Goal: Task Accomplishment & Management: Complete application form

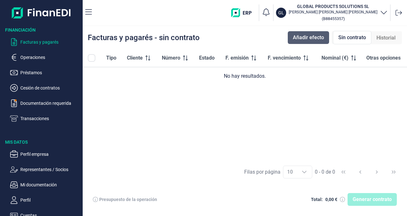
click at [309, 39] on span "Añadir efecto" at bounding box center [308, 38] width 31 height 8
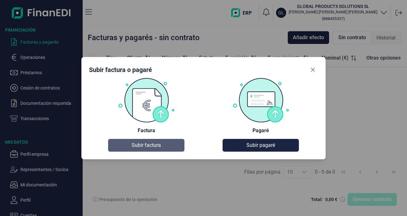
click at [145, 144] on span "Subir factura" at bounding box center [146, 145] width 29 height 8
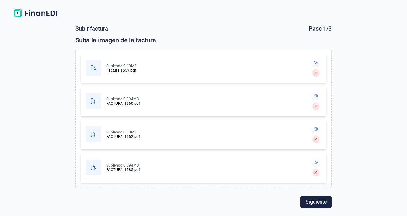
scroll to position [99, 0]
click at [321, 205] on span "Siguiente" at bounding box center [316, 202] width 21 height 8
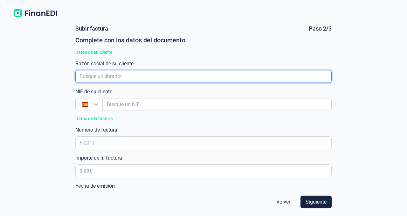
drag, startPoint x: 102, startPoint y: 71, endPoint x: 102, endPoint y: 74, distance: 3.2
click at [102, 71] on input "empresaAutocomplete" at bounding box center [203, 76] width 256 height 13
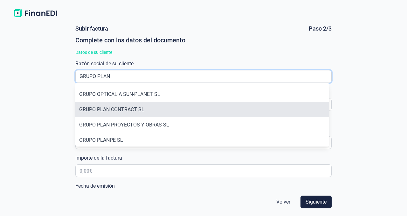
type input "GRUPO PLAN"
click at [119, 111] on li "GRUPO PLAN CONTRACT SL" at bounding box center [202, 109] width 254 height 15
type input "B84739036"
type input "GRUPO PLAN CONTRACT SL"
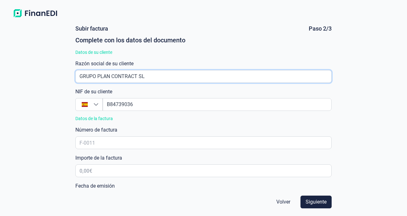
scroll to position [0, 0]
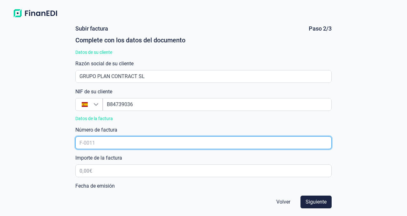
click at [105, 144] on input "text" at bounding box center [203, 142] width 256 height 13
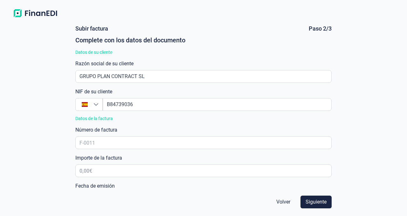
click at [24, 142] on div "Subir factura Paso 2/3 Complete con los datos del documento Datos de su cliente…" at bounding box center [203, 117] width 407 height 195
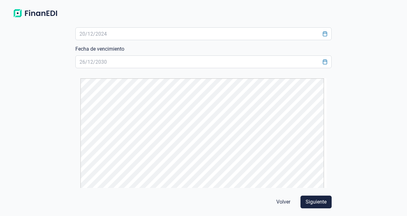
scroll to position [165, 0]
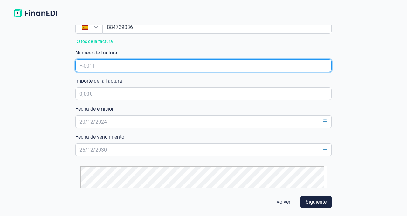
click at [87, 61] on input "text" at bounding box center [203, 65] width 256 height 13
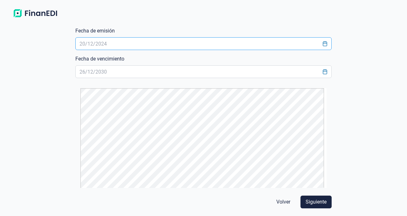
scroll to position [114, 0]
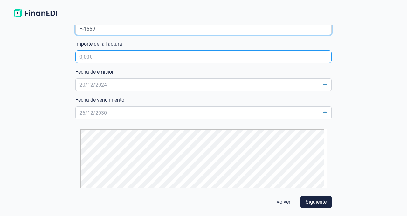
type input "F-1559"
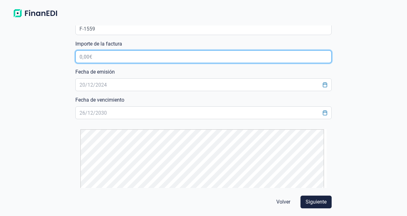
click at [88, 57] on input "text" at bounding box center [203, 56] width 256 height 13
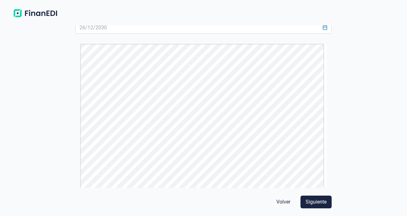
scroll to position [202, 0]
type input "2.259,06 €"
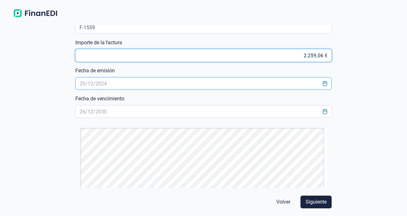
scroll to position [115, 0]
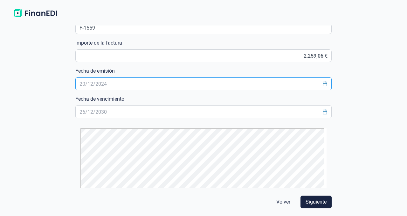
click at [98, 84] on input "text" at bounding box center [203, 83] width 256 height 13
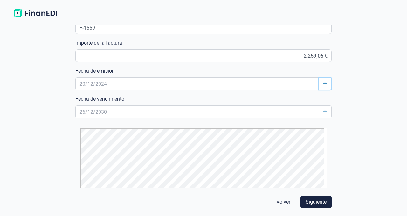
click at [325, 85] on button "Choose Date" at bounding box center [325, 83] width 12 height 11
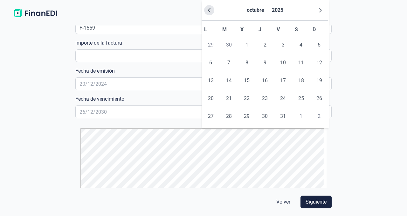
click at [210, 11] on icon "Previous Month" at bounding box center [209, 10] width 3 height 4
click at [284, 44] on span "5" at bounding box center [283, 45] width 13 height 13
type input "[DATE]"
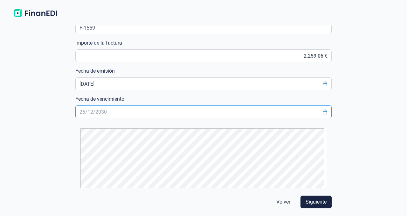
click at [130, 110] on input "text" at bounding box center [203, 111] width 256 height 13
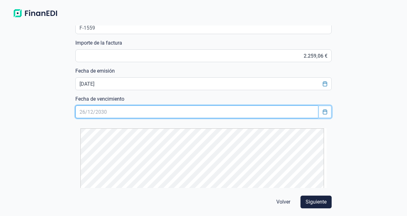
click at [323, 112] on icon "Choose Date" at bounding box center [325, 111] width 5 height 5
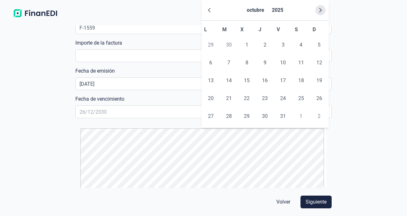
click at [319, 12] on icon "Next Month" at bounding box center [320, 10] width 5 height 5
click at [229, 63] on span "4" at bounding box center [229, 62] width 13 height 13
type input "[DATE]"
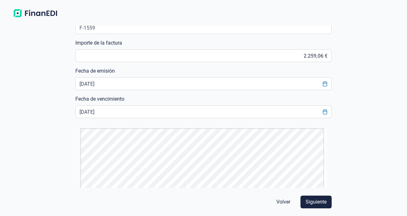
click at [360, 78] on div "Subir factura Paso 2/3 Complete con los datos del documento Datos de su cliente…" at bounding box center [203, 117] width 407 height 195
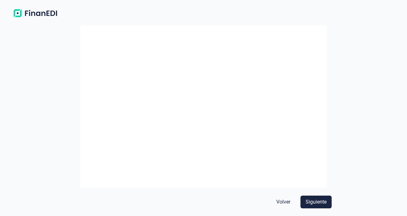
scroll to position [819, 0]
click at [314, 198] on span "Siguiente" at bounding box center [316, 202] width 21 height 8
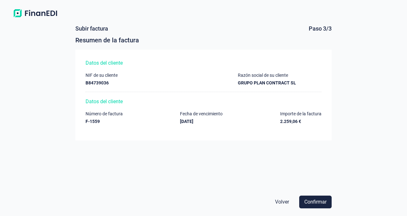
scroll to position [0, 0]
click at [314, 201] on span "Confirmar" at bounding box center [316, 202] width 22 height 8
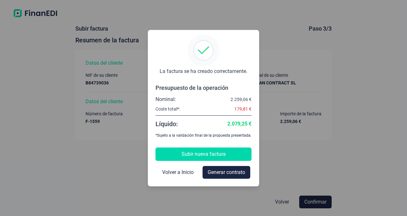
click at [206, 154] on span "Subir nueva factura" at bounding box center [204, 154] width 44 height 8
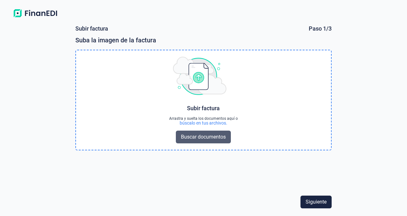
click at [206, 137] on span "Buscar documentos" at bounding box center [203, 137] width 45 height 8
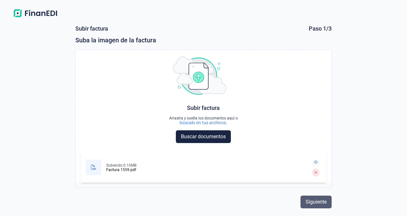
click at [318, 201] on span "Siguiente" at bounding box center [316, 202] width 21 height 8
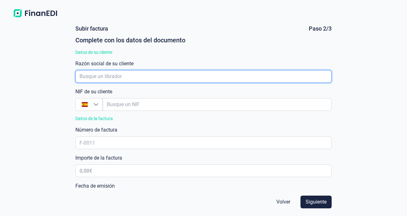
click at [126, 78] on input "empresaAutocomplete" at bounding box center [203, 76] width 256 height 13
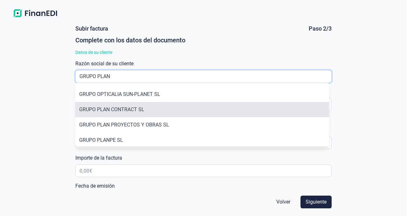
type input "GRUPO PLAN"
click at [126, 111] on li "GRUPO PLAN CONTRACT SL" at bounding box center [202, 109] width 254 height 15
type input "B84739036"
type input "GRUPO PLAN CONTRACT SL"
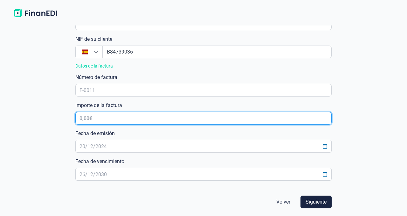
scroll to position [53, 0]
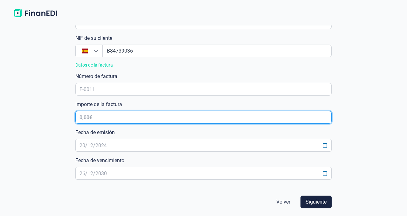
click at [101, 122] on input "text" at bounding box center [203, 117] width 256 height 13
type input "4.274,01 €"
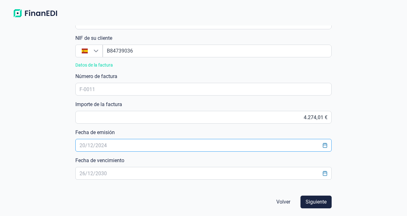
click at [113, 144] on input "text" at bounding box center [203, 145] width 256 height 13
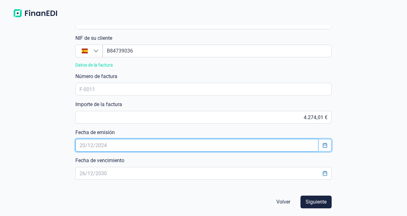
click at [323, 146] on icon "Choose Date" at bounding box center [325, 145] width 5 height 5
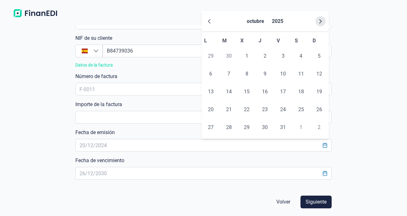
click at [319, 21] on icon "Next Month" at bounding box center [320, 21] width 5 height 5
click at [207, 19] on icon "Previous Month" at bounding box center [209, 21] width 5 height 5
click at [282, 55] on span "5" at bounding box center [283, 56] width 13 height 13
type input "[DATE]"
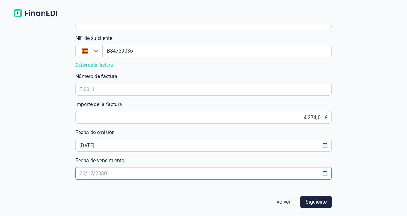
scroll to position [78, 0]
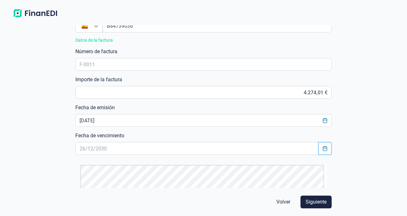
click at [323, 148] on icon "Choose Date" at bounding box center [325, 148] width 5 height 5
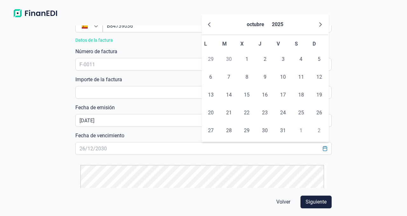
scroll to position [78, 0]
click at [322, 23] on icon "Next Month" at bounding box center [320, 24] width 5 height 5
click at [229, 78] on span "4" at bounding box center [229, 77] width 13 height 13
type input "[DATE]"
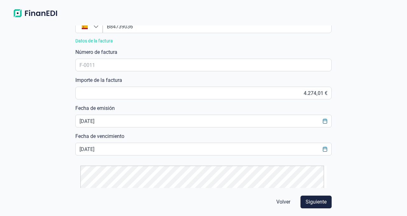
click at [369, 98] on div "Subir factura Paso 2/3 Complete con los datos del documento Datos de su cliente…" at bounding box center [203, 117] width 407 height 195
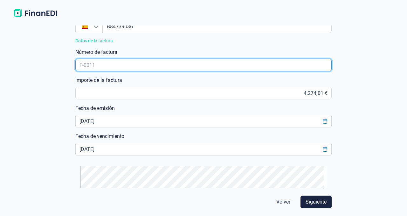
click at [135, 68] on input "text" at bounding box center [203, 65] width 256 height 13
type input "F-1560"
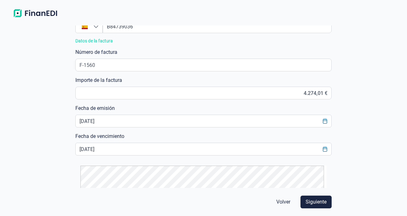
click at [355, 91] on div "Subir factura Paso 2/3 Complete con los datos del documento Datos de su cliente…" at bounding box center [203, 117] width 407 height 195
click at [357, 110] on div "Subir factura Paso 2/3 Complete con los datos del documento Datos de su cliente…" at bounding box center [203, 117] width 407 height 195
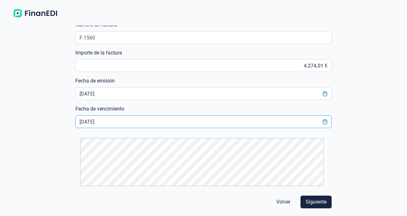
scroll to position [108, 0]
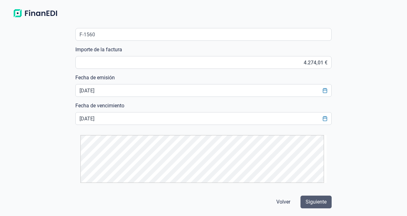
click at [314, 204] on span "Siguiente" at bounding box center [316, 202] width 21 height 8
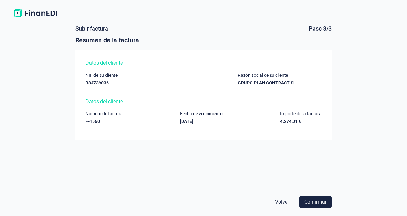
scroll to position [0, 0]
click at [312, 203] on span "Confirmar" at bounding box center [316, 202] width 22 height 8
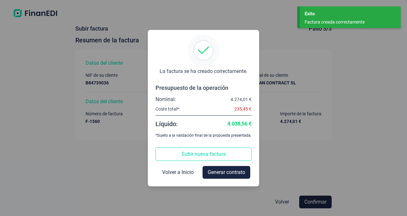
click at [204, 154] on span "Subir nueva factura" at bounding box center [204, 154] width 44 height 8
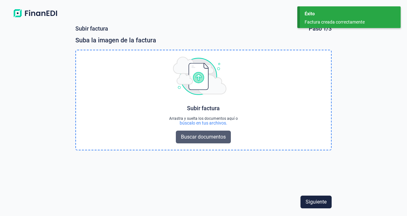
click at [205, 137] on span "Buscar documentos" at bounding box center [203, 137] width 45 height 8
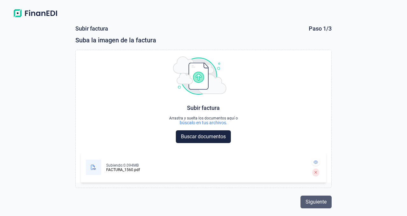
click at [319, 204] on span "Siguiente" at bounding box center [316, 202] width 21 height 8
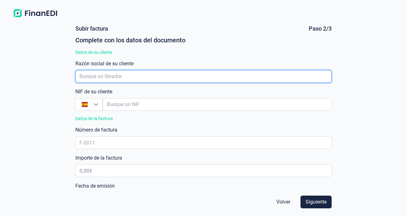
click at [97, 75] on input "empresaAutocomplete" at bounding box center [203, 76] width 256 height 13
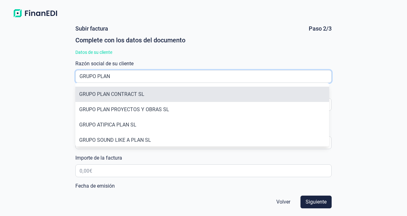
type input "GRUPO PLAN"
click at [102, 95] on li "GRUPO PLAN CONTRACT SL" at bounding box center [202, 94] width 254 height 15
type input "B84739036"
type input "GRUPO PLAN CONTRACT SL"
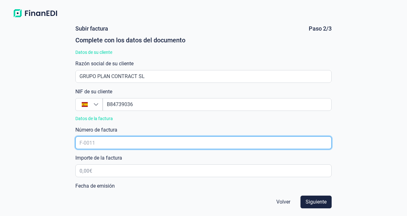
click at [115, 142] on input "text" at bounding box center [203, 142] width 256 height 13
type input "F-1562"
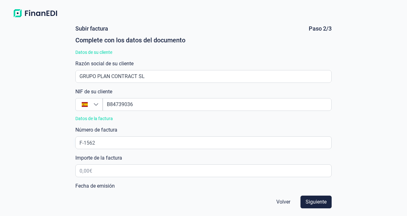
click at [373, 117] on div "Subir factura Paso 2/3 Complete con los datos del documento Datos de su cliente…" at bounding box center [203, 117] width 407 height 195
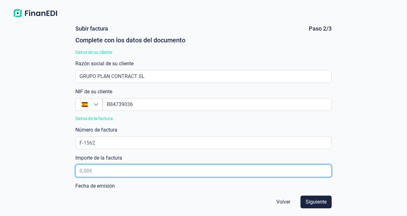
click at [109, 172] on input "text" at bounding box center [203, 170] width 256 height 13
type input "2.261,32 €"
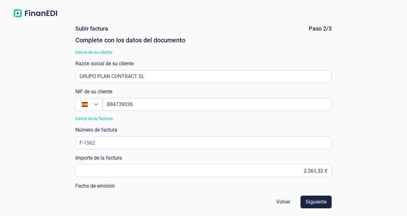
click at [351, 125] on div "Subir factura Paso 2/3 Complete con los datos del documento Datos de su cliente…" at bounding box center [203, 117] width 407 height 195
click at [21, 99] on div "Subir factura Paso 2/3 Complete con los datos del documento Datos de su cliente…" at bounding box center [203, 117] width 407 height 195
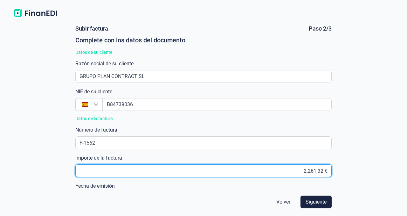
click at [293, 174] on input "2.261,32 €" at bounding box center [203, 170] width 256 height 13
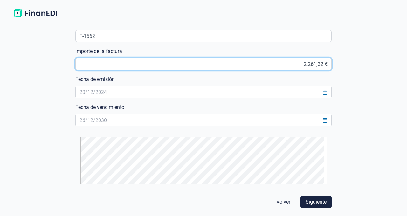
scroll to position [108, 0]
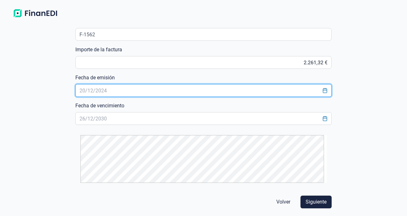
click at [213, 94] on input "text" at bounding box center [203, 90] width 256 height 13
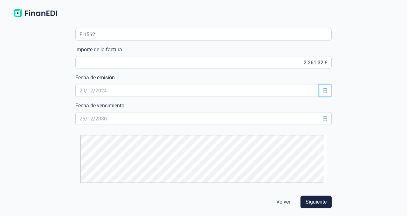
click at [324, 94] on button "Choose Date" at bounding box center [325, 90] width 12 height 11
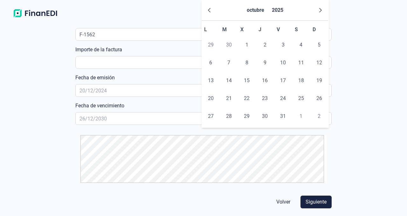
click at [251, 10] on button "octubre" at bounding box center [255, 10] width 23 height 15
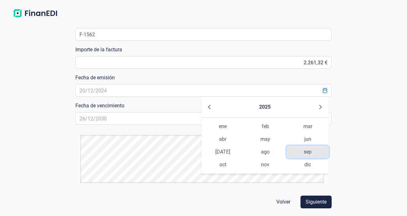
click at [306, 151] on span "sep" at bounding box center [308, 151] width 42 height 13
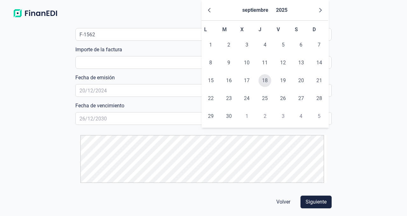
click at [265, 75] on span "18" at bounding box center [265, 80] width 13 height 13
type input "[DATE]"
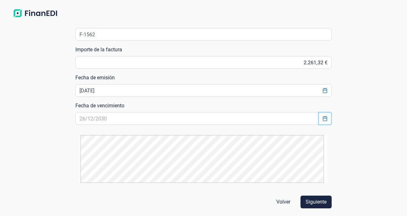
click at [323, 119] on icon "Choose Date" at bounding box center [325, 118] width 4 height 5
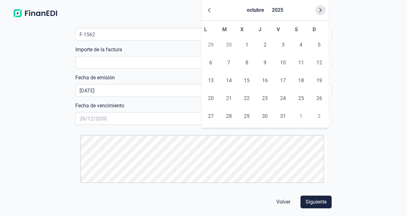
click at [320, 10] on icon "Next Month" at bounding box center [320, 10] width 5 height 5
click at [207, 98] on span "17" at bounding box center [211, 98] width 13 height 13
type input "[DATE]"
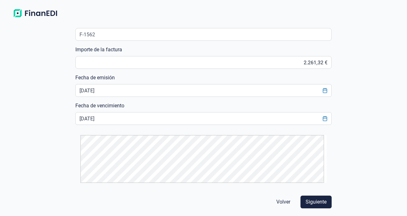
click at [357, 92] on div "Subir factura Paso 2/3 Complete con los datos del documento Datos de su cliente…" at bounding box center [203, 117] width 407 height 195
click at [313, 205] on span "Siguiente" at bounding box center [316, 202] width 21 height 8
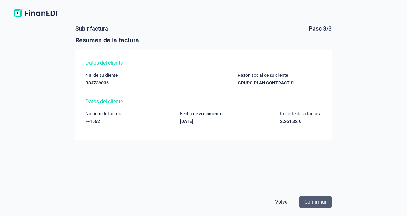
click at [326, 200] on span "Confirmar" at bounding box center [316, 202] width 22 height 8
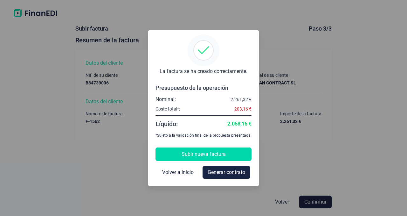
click at [222, 152] on span "Subir nueva factura" at bounding box center [204, 154] width 44 height 8
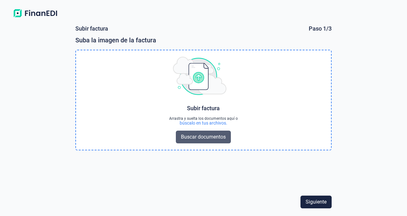
click at [210, 137] on span "Buscar documentos" at bounding box center [203, 137] width 45 height 8
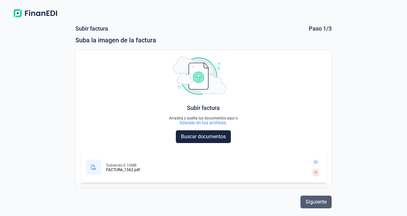
click at [317, 203] on span "Siguiente" at bounding box center [316, 202] width 21 height 8
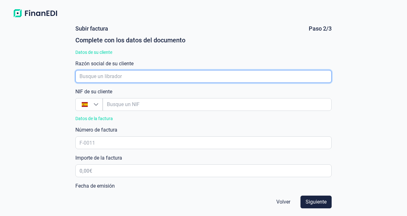
click at [86, 77] on input "empresaAutocomplete" at bounding box center [203, 76] width 256 height 13
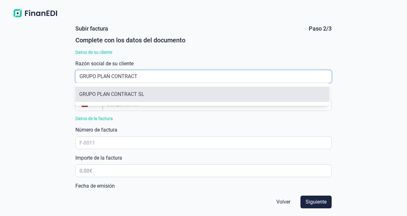
type input "GRUPO PLAN CONTRACT"
click at [93, 97] on li "GRUPO PLAN CONTRACT SL" at bounding box center [202, 94] width 254 height 15
type input "B84739036"
type input "GRUPO PLAN CONTRACT SL"
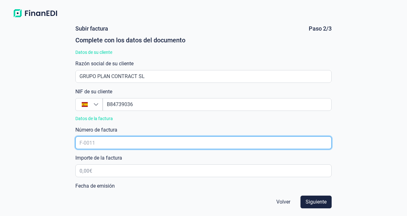
click at [111, 142] on input "text" at bounding box center [203, 142] width 256 height 13
type input "F-1585"
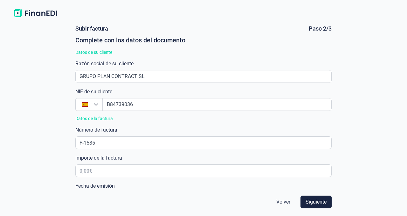
drag, startPoint x: 46, startPoint y: 139, endPoint x: 69, endPoint y: 153, distance: 26.8
click at [46, 139] on div "Subir factura Paso 2/3 Complete con los datos del documento Datos de su cliente…" at bounding box center [203, 117] width 407 height 195
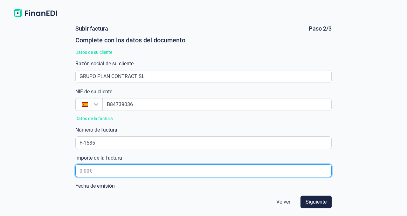
click at [135, 172] on input "text" at bounding box center [203, 170] width 256 height 13
click at [321, 170] on input "6.902,00 €" at bounding box center [203, 170] width 256 height 13
type input "6.902,03 €"
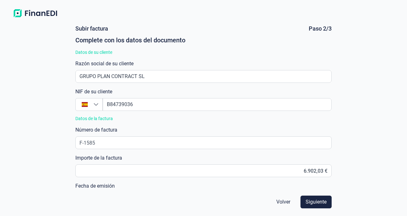
click at [372, 150] on div "Subir factura Paso 2/3 Complete con los datos del documento Datos de su cliente…" at bounding box center [203, 117] width 407 height 195
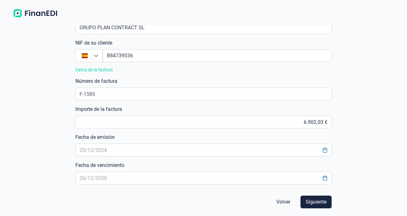
scroll to position [74, 0]
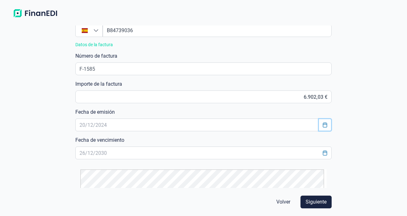
click at [323, 126] on icon "Choose Date" at bounding box center [325, 124] width 5 height 5
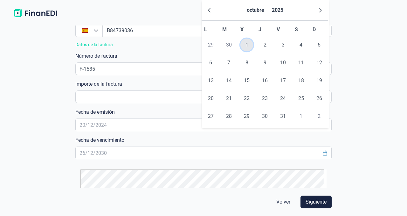
click at [245, 44] on span "1" at bounding box center [247, 45] width 13 height 13
type input "[DATE]"
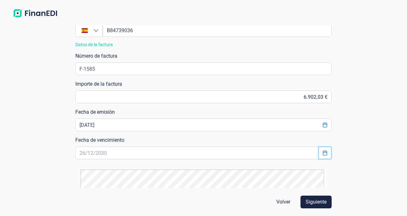
click at [323, 153] on icon "Choose Date" at bounding box center [325, 152] width 5 height 5
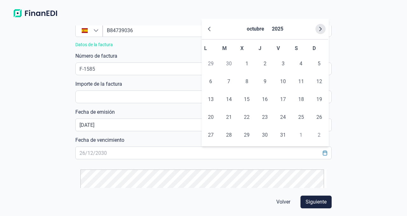
click at [318, 33] on button "Next Month" at bounding box center [321, 29] width 10 height 10
click at [317, 138] on span "30" at bounding box center [319, 135] width 13 height 13
type input "[DATE]"
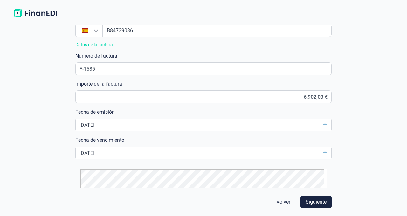
click at [361, 129] on div "Subir factura Paso 2/3 Complete con los datos del documento Datos de su cliente…" at bounding box center [203, 117] width 407 height 195
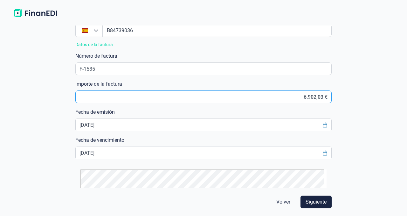
drag, startPoint x: 361, startPoint y: 92, endPoint x: 299, endPoint y: 99, distance: 62.8
click at [361, 92] on div "Subir factura Paso 2/3 Complete con los datos del documento Datos de su cliente…" at bounding box center [203, 117] width 407 height 195
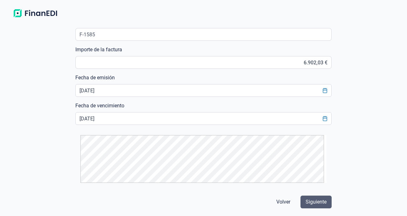
click at [311, 202] on span "Siguiente" at bounding box center [316, 202] width 21 height 8
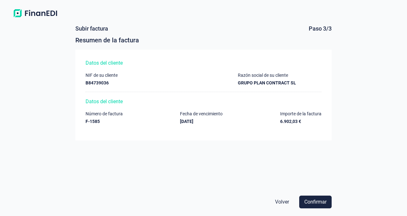
scroll to position [0, 0]
click at [311, 201] on span "Confirmar" at bounding box center [316, 202] width 22 height 8
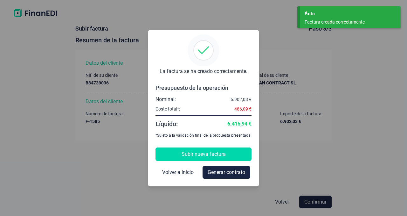
click at [212, 153] on span "Subir nueva factura" at bounding box center [204, 154] width 44 height 8
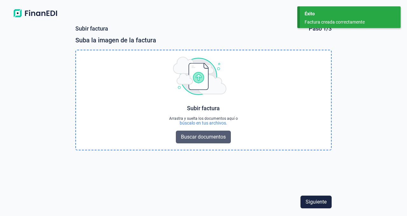
click at [208, 137] on span "Buscar documentos" at bounding box center [203, 137] width 45 height 8
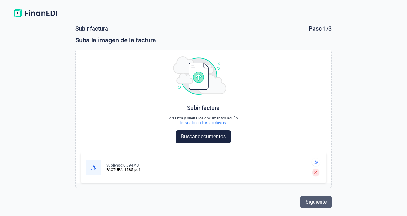
click at [313, 205] on span "Siguiente" at bounding box center [316, 202] width 21 height 8
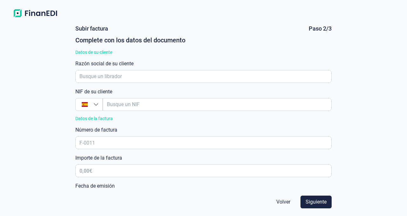
scroll to position [108, 0]
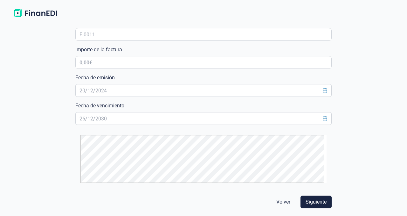
drag, startPoint x: 143, startPoint y: 106, endPoint x: 163, endPoint y: 108, distance: 20.2
click at [144, 106] on div "Fecha de vencimiento" at bounding box center [203, 113] width 256 height 23
click at [321, 205] on span "Siguiente" at bounding box center [316, 202] width 21 height 8
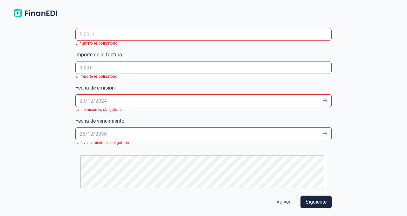
click at [286, 202] on span "Volver" at bounding box center [284, 202] width 14 height 8
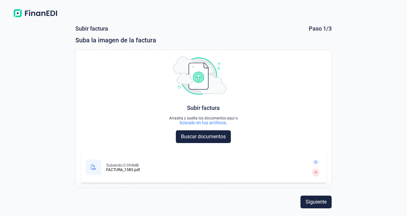
scroll to position [0, 0]
click at [37, 9] on img at bounding box center [35, 13] width 50 height 11
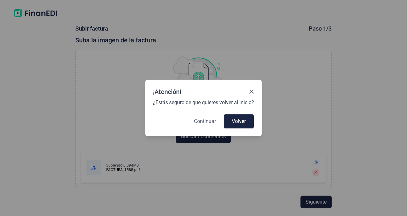
click at [201, 122] on span "Continuar" at bounding box center [205, 121] width 22 height 8
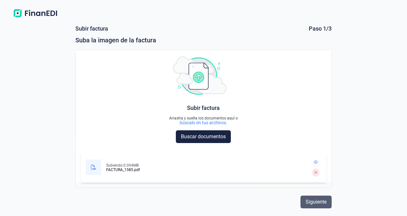
click at [309, 201] on span "Siguiente" at bounding box center [316, 202] width 21 height 8
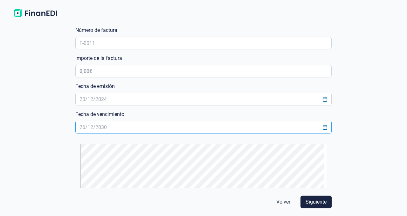
scroll to position [108, 0]
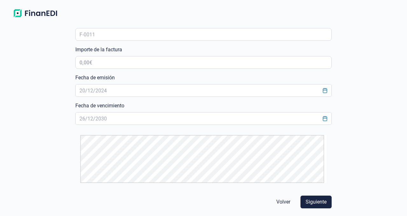
click at [46, 12] on img at bounding box center [35, 13] width 50 height 11
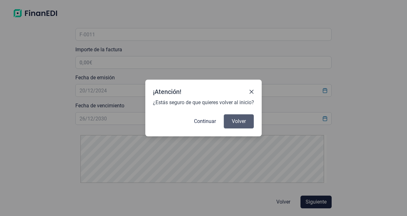
click at [232, 121] on button "Volver" at bounding box center [239, 121] width 31 height 15
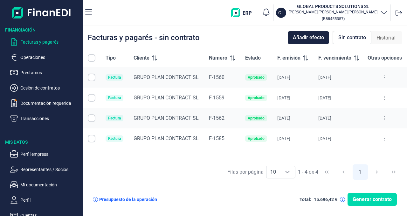
checkbox input "true"
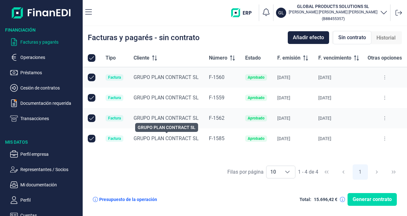
click at [160, 138] on span "GRUPO PLAN CONTRACT SL" at bounding box center [166, 138] width 65 height 6
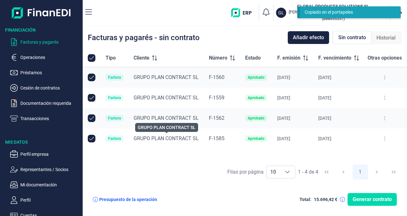
click at [176, 140] on span "GRUPO PLAN CONTRACT SL" at bounding box center [166, 138] width 65 height 6
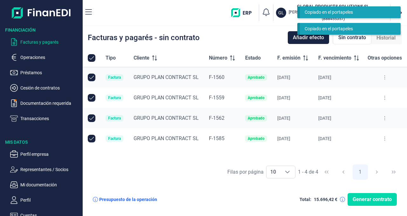
click at [386, 139] on button at bounding box center [384, 138] width 11 height 10
click at [386, 122] on button at bounding box center [384, 118] width 11 height 10
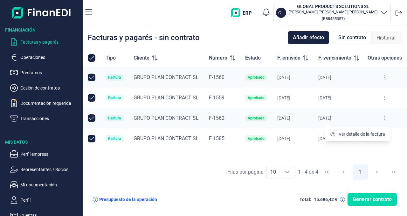
click at [128, 171] on div "[PERSON_NAME] por página 10 10 10 1 - 4 de 4 1" at bounding box center [245, 172] width 325 height 22
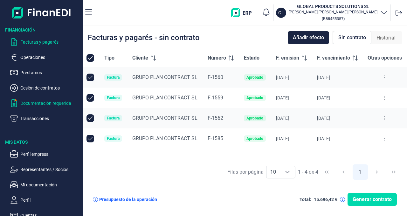
click at [37, 105] on p "Documentación requerida" at bounding box center [50, 103] width 60 height 8
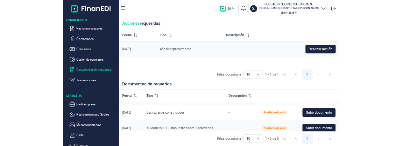
scroll to position [71, 0]
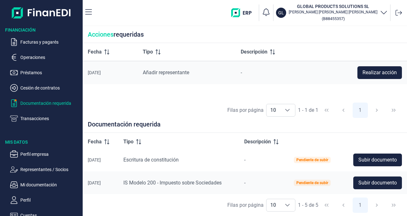
click at [26, 56] on p "Operaciones" at bounding box center [50, 57] width 60 height 8
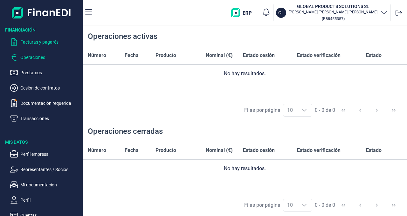
click at [30, 44] on p "Facturas y pagarés" at bounding box center [50, 42] width 60 height 8
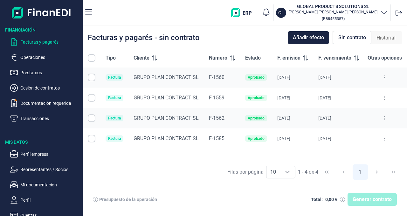
checkbox input "true"
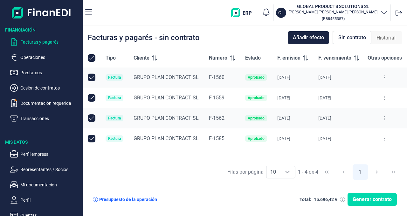
checkbox input "true"
click at [381, 197] on span "Generar contrato" at bounding box center [372, 199] width 39 height 8
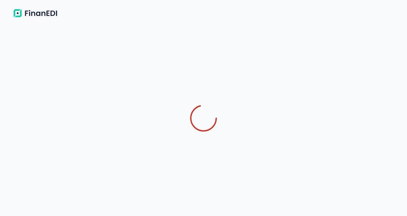
select select "ES"
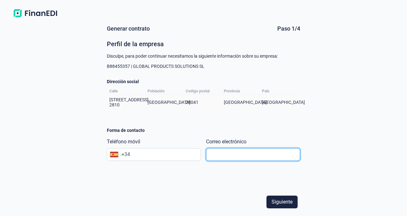
click at [231, 156] on input "text" at bounding box center [253, 154] width 94 height 13
type input "F"
type input "[EMAIL_ADDRESS][DOMAIN_NAME]"
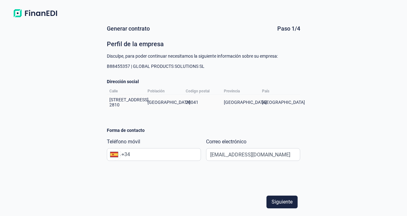
click at [160, 158] on input "+34" at bounding box center [161, 155] width 79 height 8
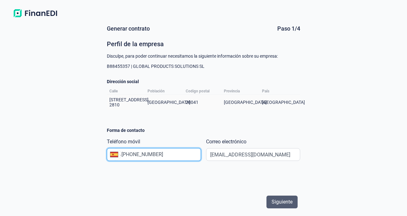
type input "[PHONE_NUMBER]"
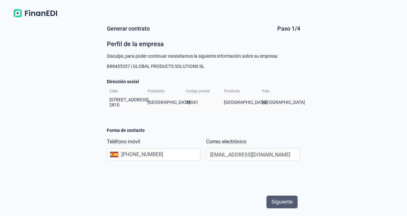
click at [292, 203] on span "Siguiente" at bounding box center [282, 202] width 21 height 8
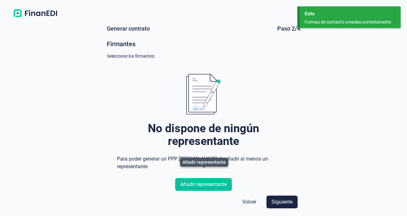
click at [203, 180] on span "Añadir representante" at bounding box center [203, 184] width 46 height 8
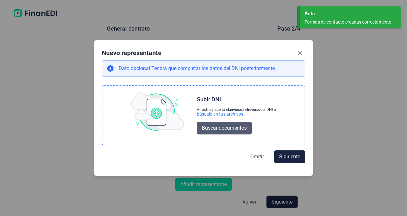
click at [222, 129] on span "Buscar documentos" at bounding box center [224, 128] width 45 height 8
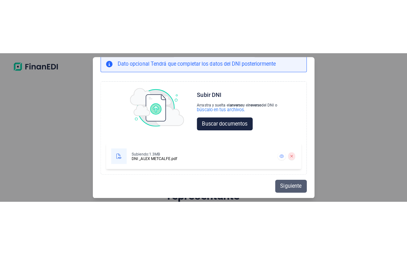
scroll to position [21, 0]
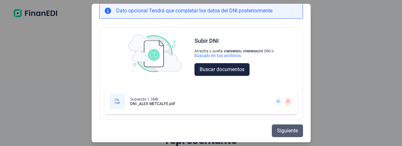
click at [287, 133] on span "Siguiente" at bounding box center [287, 131] width 21 height 8
select select "ES"
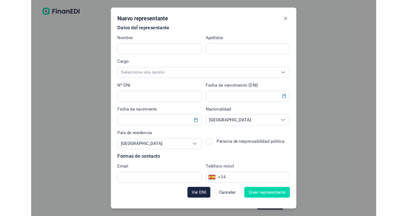
scroll to position [0, 0]
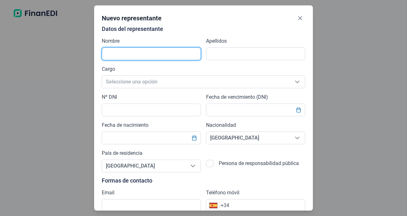
click at [128, 53] on input "text" at bounding box center [151, 53] width 99 height 13
type input "a"
type input "[PERSON_NAME]"
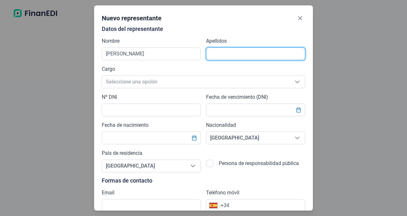
click at [218, 51] on input "text" at bounding box center [255, 53] width 99 height 13
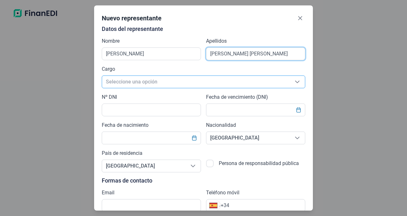
type input "[PERSON_NAME] [PERSON_NAME]"
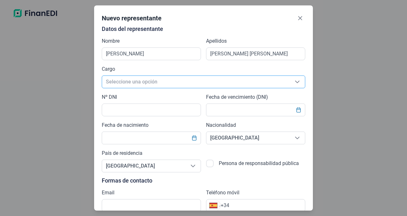
click at [142, 79] on span "Seleccione una opción" at bounding box center [196, 82] width 188 height 12
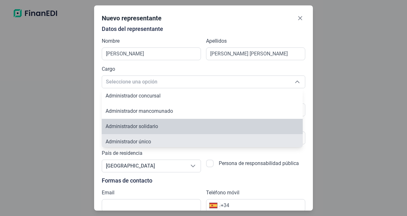
scroll to position [2, 0]
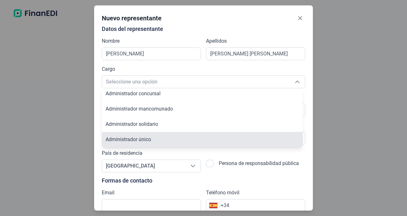
click at [141, 141] on span "Administrador único" at bounding box center [129, 139] width 46 height 6
type input "Administrador único"
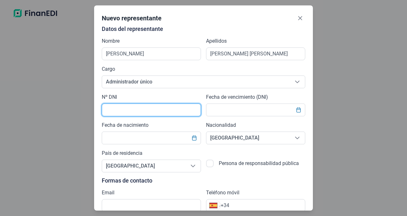
click at [119, 111] on input "text" at bounding box center [151, 109] width 99 height 13
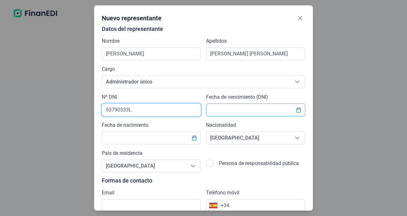
type input "53790533L"
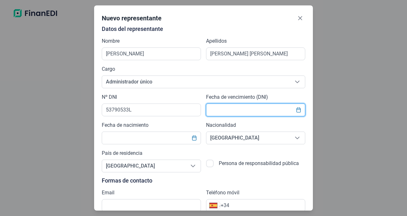
click at [272, 109] on input "text" at bounding box center [255, 109] width 99 height 13
click at [296, 111] on icon "Choose Date" at bounding box center [298, 109] width 5 height 5
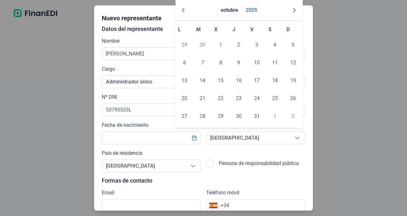
click at [232, 9] on button "octubre" at bounding box center [229, 10] width 23 height 15
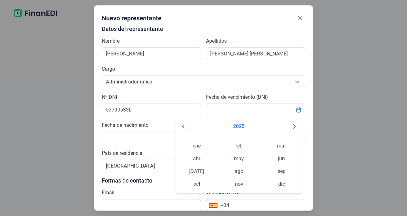
click at [232, 126] on button "2025" at bounding box center [239, 126] width 17 height 15
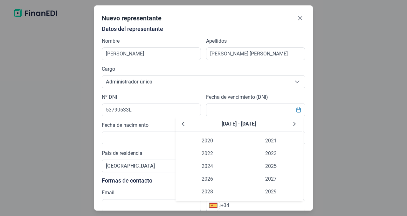
click at [245, 121] on span "[DATE] - [DATE]" at bounding box center [239, 124] width 34 height 6
click at [294, 125] on icon "Next Decade" at bounding box center [294, 124] width 3 height 4
click at [263, 163] on span "2035" at bounding box center [271, 166] width 64 height 13
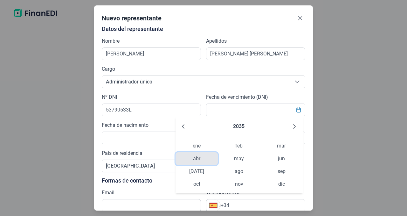
click at [198, 159] on span "abr" at bounding box center [197, 158] width 42 height 13
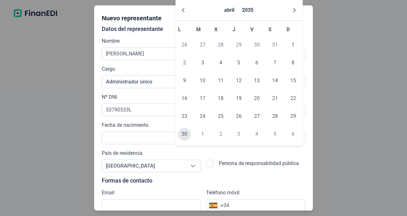
click at [185, 133] on span "30" at bounding box center [184, 134] width 13 height 13
type input "[DATE]"
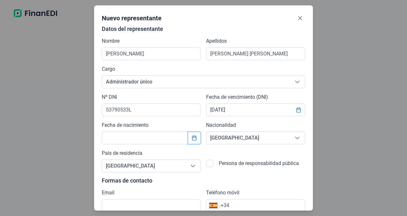
click at [195, 139] on icon "Choose Date" at bounding box center [194, 137] width 4 height 5
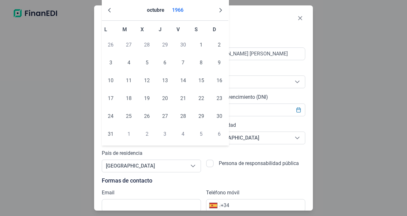
click at [179, 11] on button "1966" at bounding box center [178, 10] width 17 height 15
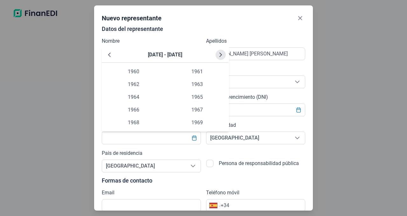
click at [219, 52] on icon "Next Decade" at bounding box center [220, 54] width 5 height 5
click at [202, 82] on span "1983" at bounding box center [197, 84] width 64 height 13
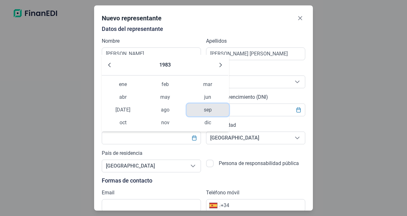
click at [211, 109] on span "sep" at bounding box center [208, 109] width 42 height 13
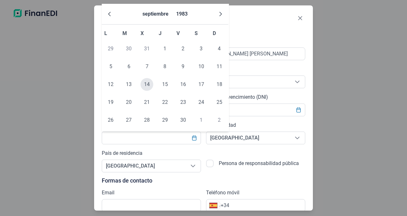
click at [148, 84] on span "14" at bounding box center [147, 84] width 13 height 13
type input "[DATE]"
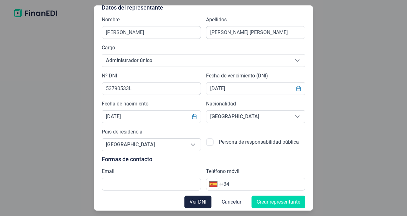
scroll to position [24, 0]
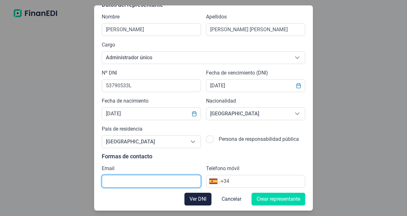
click at [128, 176] on input "text" at bounding box center [151, 181] width 99 height 13
type input "[EMAIL_ADDRESS][DOMAIN_NAME]"
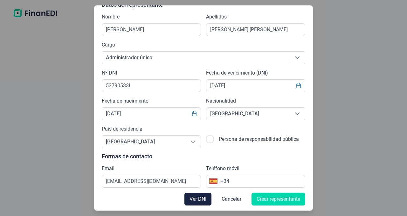
click at [249, 181] on input "+34" at bounding box center [263, 181] width 84 height 8
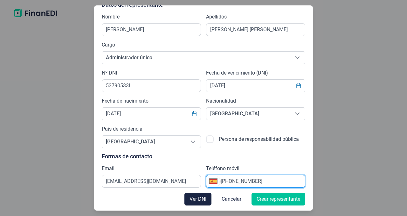
type input "[PHONE_NUMBER]"
click at [262, 200] on span "Crear representante" at bounding box center [279, 199] width 44 height 8
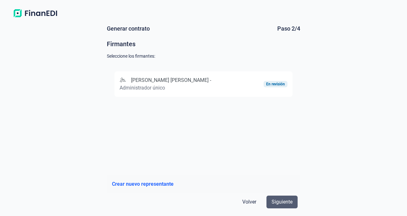
click at [286, 203] on span "Siguiente" at bounding box center [282, 202] width 21 height 8
click at [169, 75] on div "[PERSON_NAME] [PERSON_NAME] - Administrador único En revisión" at bounding box center [204, 83] width 178 height 25
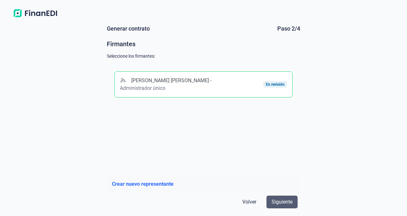
click at [282, 203] on span "Siguiente" at bounding box center [282, 202] width 21 height 8
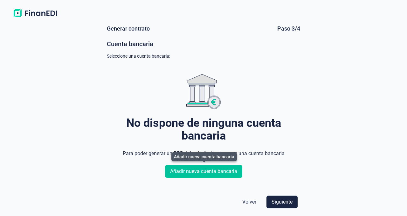
click at [214, 171] on span "Añadir nueva cuenta bancaria" at bounding box center [203, 171] width 67 height 8
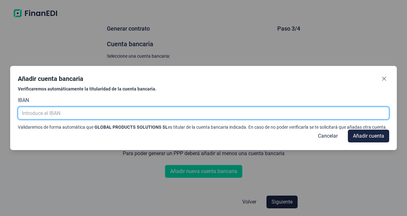
click at [57, 113] on input "text" at bounding box center [204, 113] width 372 height 13
type input "e"
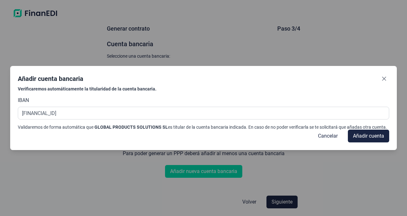
type input "[FINANCIAL_ID][CREDIT_CARD_NUMBER]"
click at [68, 137] on div "Cancelar Añadir cuenta" at bounding box center [204, 136] width 372 height 13
click at [371, 137] on span "Añadir cuenta" at bounding box center [368, 136] width 31 height 8
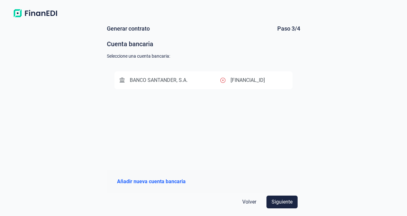
click at [249, 82] on p "[FINANCIAL_ID]" at bounding box center [248, 80] width 34 height 8
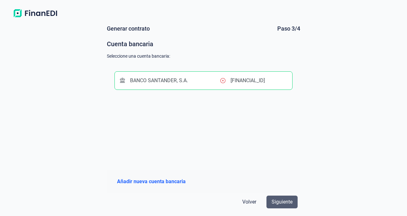
click at [285, 200] on span "Siguiente" at bounding box center [282, 202] width 21 height 8
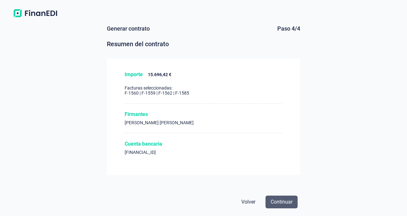
click at [282, 202] on span "Continuar" at bounding box center [282, 202] width 22 height 8
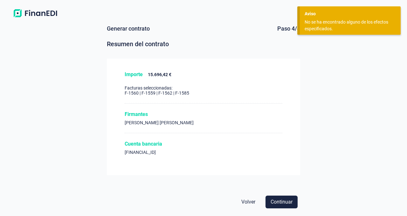
click at [330, 45] on div "Generar contrato Paso 4/4 Resumen del contrato Importe 15.696,42 € Facturas sel…" at bounding box center [203, 117] width 407 height 195
drag, startPoint x: 321, startPoint y: 20, endPoint x: 317, endPoint y: 13, distance: 8.0
click at [321, 20] on div "No se ha encontrado alguno de los efectos especificados." at bounding box center [348, 25] width 87 height 13
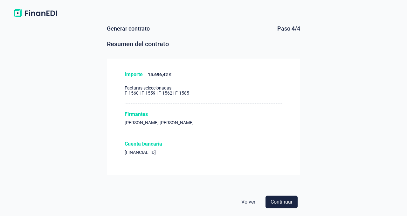
click at [317, 13] on div "Aviso" at bounding box center [350, 14] width 91 height 7
drag, startPoint x: 147, startPoint y: 146, endPoint x: 148, endPoint y: 141, distance: 5.1
click at [147, 146] on div "Cuenta bancaria" at bounding box center [204, 144] width 158 height 6
drag, startPoint x: 149, startPoint y: 122, endPoint x: 151, endPoint y: 86, distance: 35.7
click at [149, 121] on div "[PERSON_NAME] [PERSON_NAME]" at bounding box center [204, 122] width 158 height 5
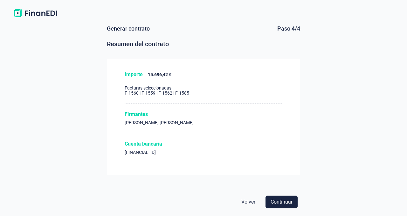
click at [150, 84] on div "Importe 15.696,42 € Facturas seleccionadas: F-1560 | F-1559 | F-1562 | F-1585" at bounding box center [204, 87] width 158 height 32
click at [273, 204] on span "Continuar" at bounding box center [282, 202] width 22 height 8
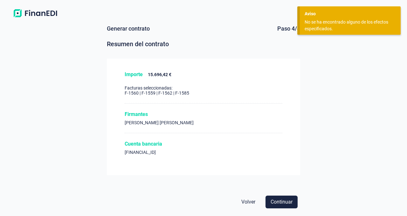
click at [309, 18] on div "Aviso No se ha encontrado alguno de los efectos especificados." at bounding box center [350, 20] width 101 height 28
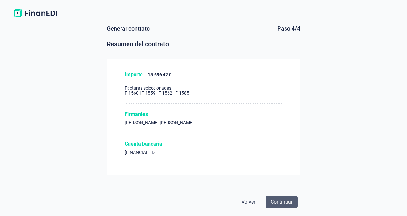
click at [287, 203] on span "Continuar" at bounding box center [282, 202] width 22 height 8
click at [281, 205] on span "Continuar" at bounding box center [282, 202] width 22 height 8
click at [250, 200] on span "Volver" at bounding box center [249, 202] width 14 height 8
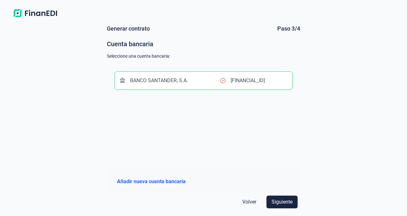
click at [250, 201] on span "Volver" at bounding box center [249, 202] width 14 height 8
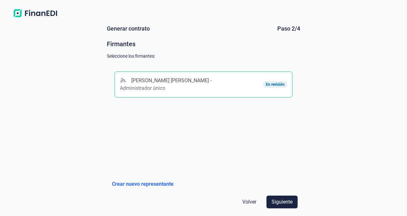
click at [250, 201] on span "Volver" at bounding box center [249, 202] width 14 height 8
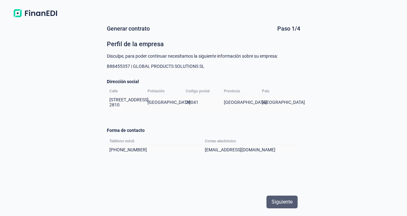
click at [288, 204] on span "Siguiente" at bounding box center [282, 202] width 21 height 8
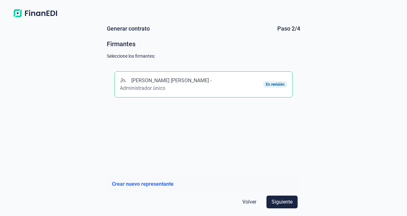
click at [244, 200] on span "Volver" at bounding box center [249, 202] width 14 height 8
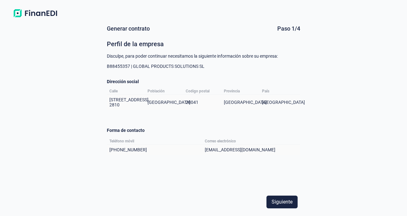
click at [32, 16] on img at bounding box center [35, 13] width 50 height 11
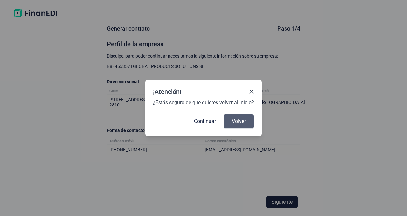
click at [239, 124] on span "Volver" at bounding box center [239, 121] width 14 height 8
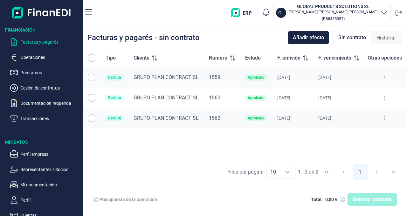
checkbox input "true"
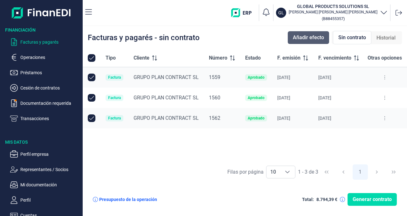
click at [318, 35] on span "Añadir efecto" at bounding box center [308, 38] width 31 height 8
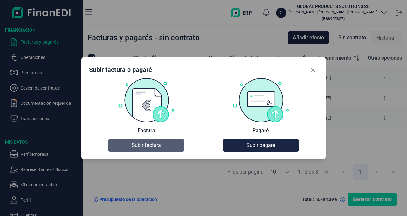
click at [149, 144] on span "Subir factura" at bounding box center [146, 145] width 29 height 8
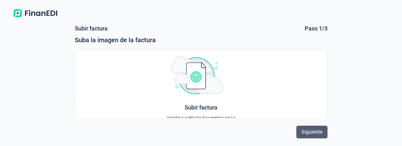
scroll to position [2, 0]
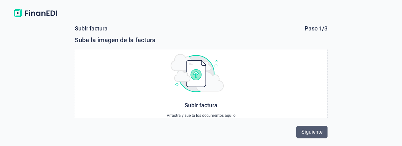
click at [322, 132] on button "Siguiente" at bounding box center [311, 132] width 31 height 13
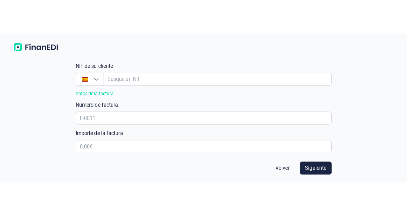
scroll to position [61, 0]
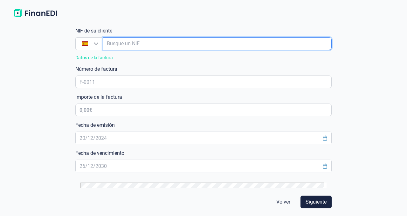
click at [116, 45] on input "empresaAutocomplete" at bounding box center [217, 43] width 229 height 13
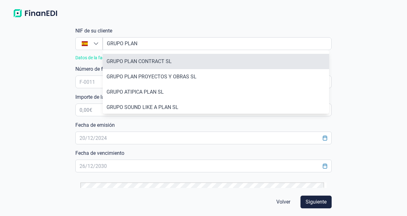
click at [155, 64] on li "GRUPO PLAN CONTRACT SL" at bounding box center [216, 61] width 227 height 15
type input "B84739036"
type input "GRUPO PLAN CONTRACT SL"
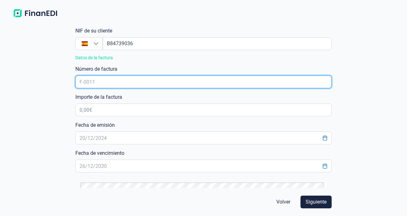
click at [94, 82] on input "text" at bounding box center [203, 81] width 256 height 13
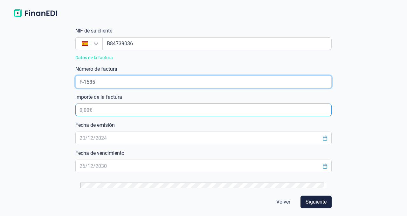
type input "F-1585"
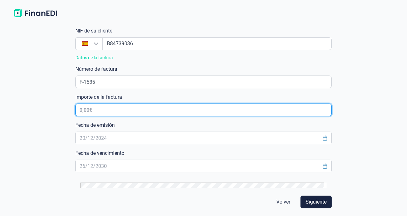
click at [91, 109] on input "text" at bounding box center [203, 109] width 256 height 13
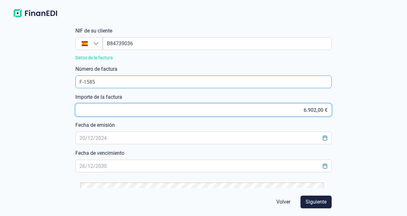
type input "6.902,03 €"
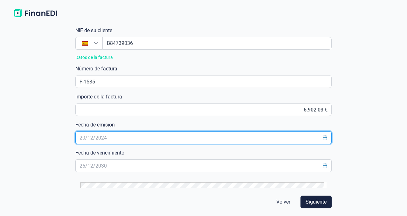
click at [94, 135] on input "text" at bounding box center [203, 137] width 256 height 13
click at [324, 138] on icon "Choose Date" at bounding box center [325, 137] width 5 height 5
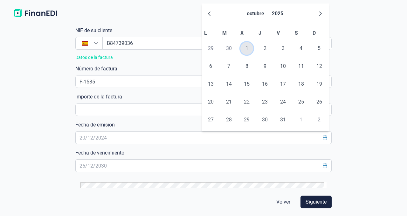
click at [249, 50] on span "1" at bounding box center [247, 48] width 13 height 13
type input "[DATE]"
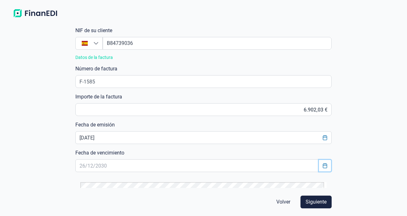
click at [323, 168] on button "Choose Date" at bounding box center [325, 165] width 12 height 11
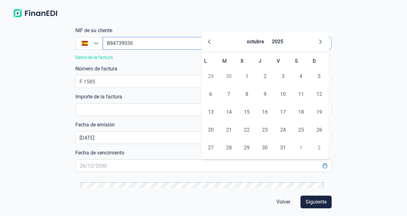
click at [276, 41] on button "2025" at bounding box center [278, 41] width 17 height 15
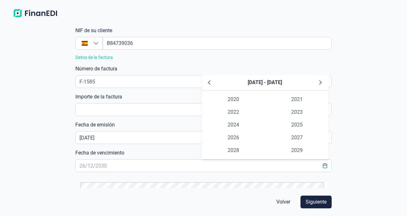
click at [362, 92] on div "Subir factura Paso 2/3 Complete con los datos del documento Datos de su cliente…" at bounding box center [203, 117] width 407 height 195
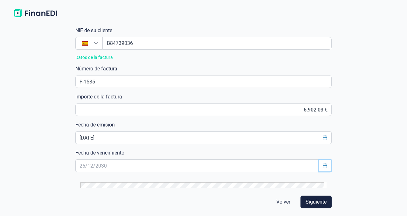
click at [323, 165] on icon "Choose Date" at bounding box center [325, 165] width 4 height 5
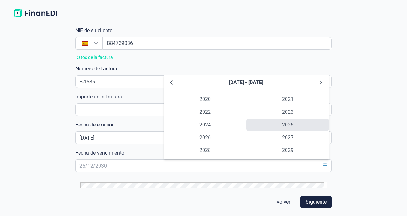
click at [295, 123] on span "2025" at bounding box center [288, 124] width 83 height 13
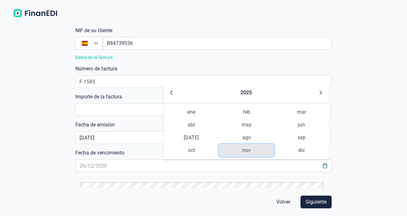
click at [245, 149] on span "nov" at bounding box center [246, 150] width 55 height 13
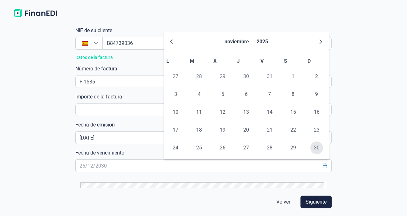
click at [316, 146] on span "30" at bounding box center [317, 147] width 13 height 13
type input "[DATE]"
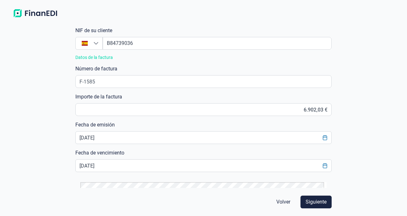
click at [354, 122] on div "Subir factura Paso 2/3 Complete con los datos del documento Datos de su cliente…" at bounding box center [203, 117] width 407 height 195
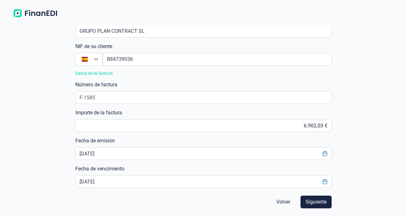
scroll to position [108, 0]
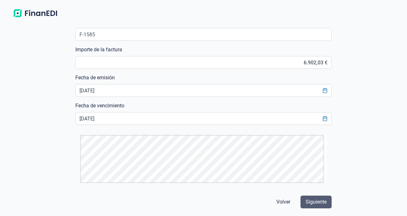
click at [316, 200] on span "Siguiente" at bounding box center [316, 202] width 21 height 8
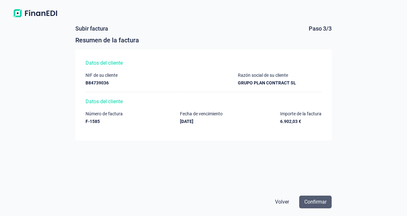
click at [316, 201] on span "Confirmar" at bounding box center [316, 202] width 22 height 8
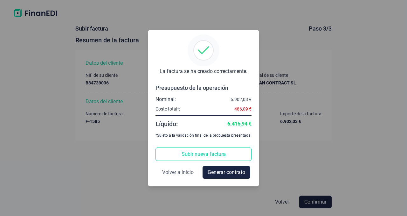
click at [181, 172] on span "Volver a Inicio" at bounding box center [178, 172] width 32 height 8
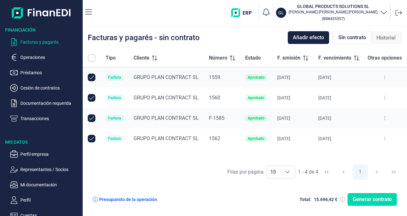
checkbox input "true"
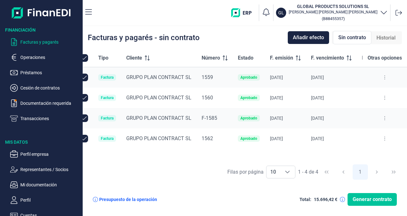
click at [369, 201] on span "Generar contrato" at bounding box center [372, 199] width 39 height 8
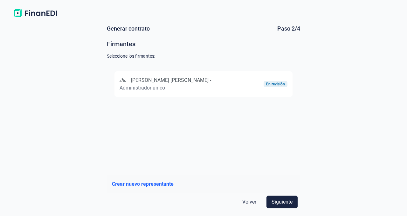
click at [210, 81] on div "[PERSON_NAME] [PERSON_NAME] - Administrador único" at bounding box center [176, 83] width 112 height 15
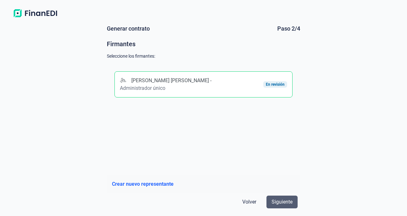
click at [282, 199] on span "Siguiente" at bounding box center [282, 202] width 21 height 8
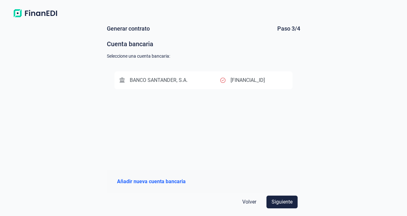
click at [190, 78] on div "BANCO SANTANDER, S.A." at bounding box center [170, 80] width 101 height 8
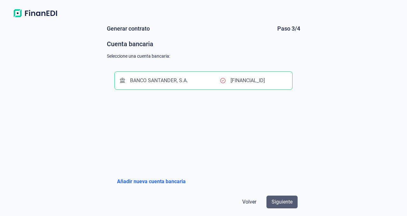
click at [286, 203] on span "Siguiente" at bounding box center [282, 202] width 21 height 8
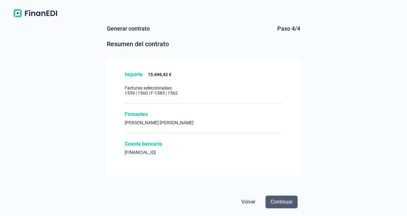
click at [280, 201] on span "Continuar" at bounding box center [282, 202] width 22 height 8
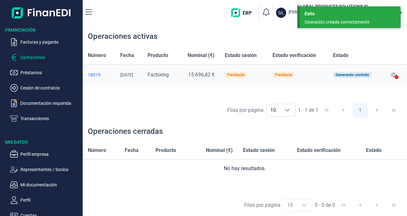
click at [399, 76] on icon at bounding box center [397, 77] width 4 height 4
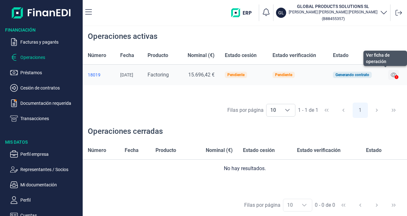
click at [395, 75] on icon at bounding box center [394, 74] width 6 height 5
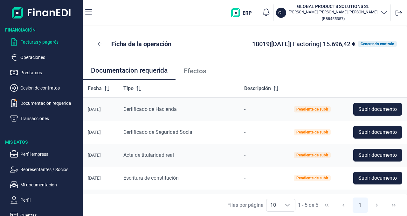
click at [32, 44] on p "Facturas y pagarés" at bounding box center [50, 42] width 60 height 8
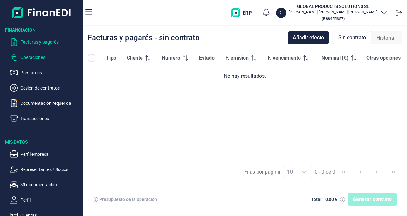
click at [32, 56] on p "Operaciones" at bounding box center [50, 57] width 60 height 8
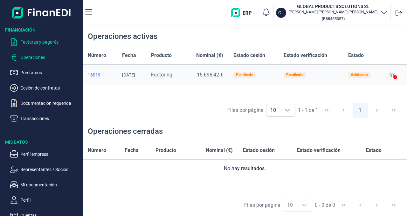
click at [33, 44] on p "Facturas y pagarés" at bounding box center [50, 42] width 60 height 8
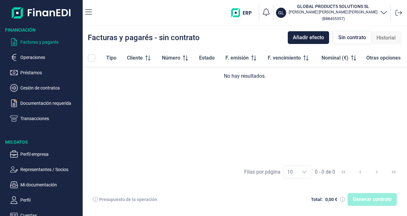
click at [31, 73] on p "Préstamos" at bounding box center [50, 73] width 60 height 8
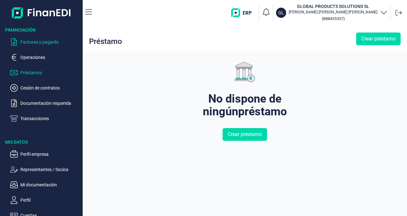
click at [34, 44] on p "Facturas y pagarés" at bounding box center [50, 42] width 60 height 8
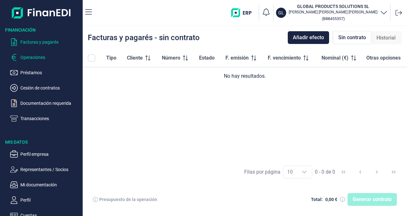
click at [34, 56] on p "Operaciones" at bounding box center [50, 57] width 60 height 8
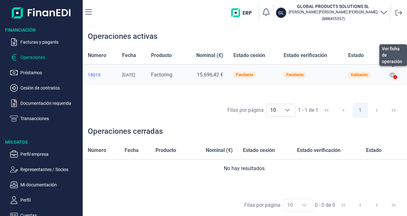
click at [393, 76] on icon at bounding box center [393, 74] width 6 height 5
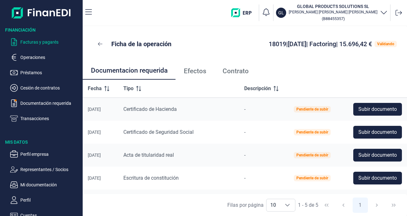
click at [37, 40] on p "Facturas y pagarés" at bounding box center [50, 42] width 60 height 8
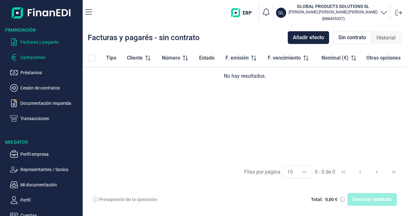
click at [36, 60] on p "Operaciones" at bounding box center [50, 57] width 60 height 8
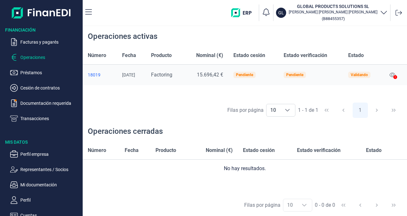
click at [396, 77] on icon at bounding box center [396, 77] width 4 height 4
click at [394, 77] on icon at bounding box center [393, 75] width 6 height 4
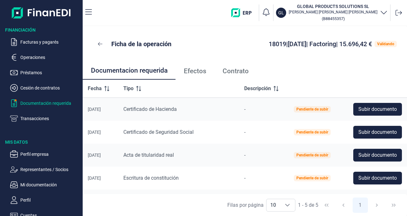
click at [33, 104] on p "Documentación requerida" at bounding box center [50, 103] width 60 height 8
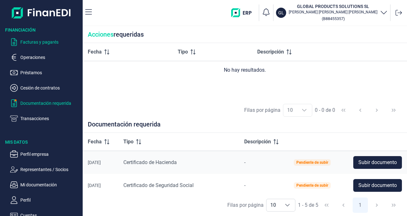
click at [31, 42] on p "Facturas y pagarés" at bounding box center [50, 42] width 60 height 8
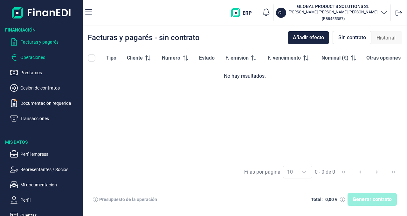
click at [34, 58] on p "Operaciones" at bounding box center [50, 57] width 60 height 8
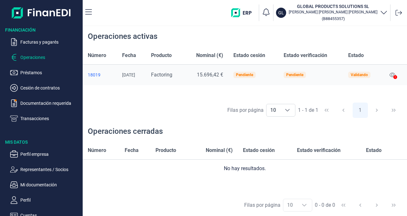
click at [34, 59] on p "Operaciones" at bounding box center [50, 57] width 60 height 8
